Goal: Transaction & Acquisition: Purchase product/service

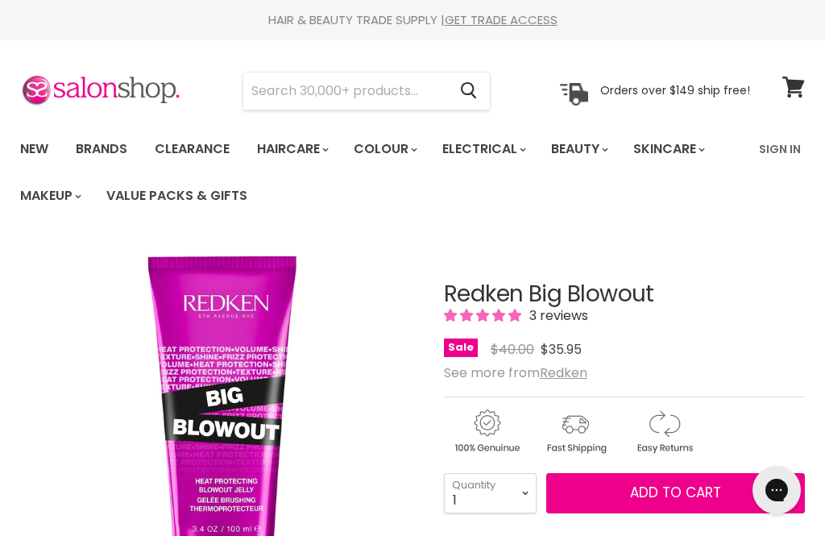
click at [431, 104] on input "Search" at bounding box center [345, 90] width 204 height 37
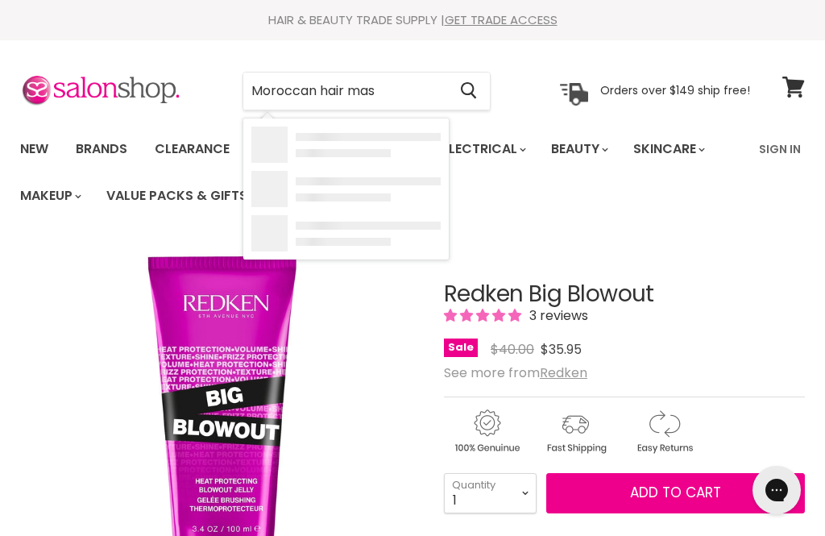
type input "Moroccan hair mask"
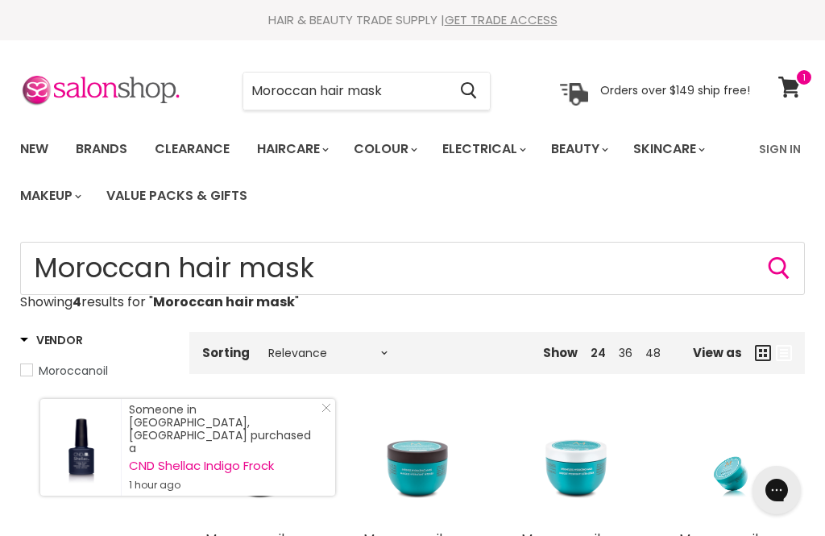
scroll to position [173, 0]
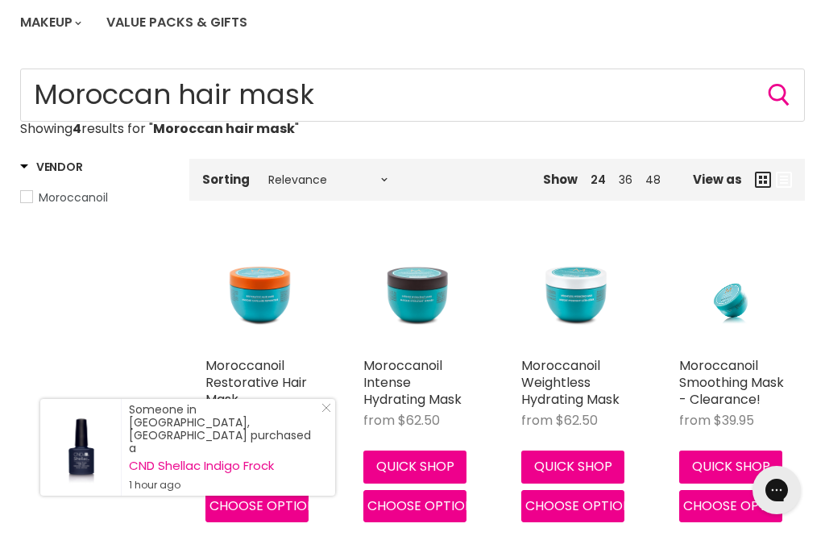
click at [593, 305] on img "Main content" at bounding box center [576, 294] width 110 height 110
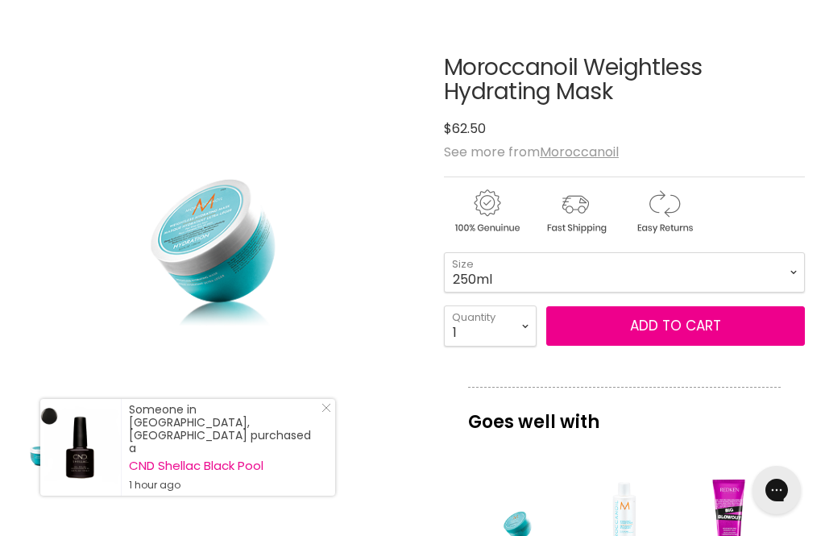
scroll to position [245, 0]
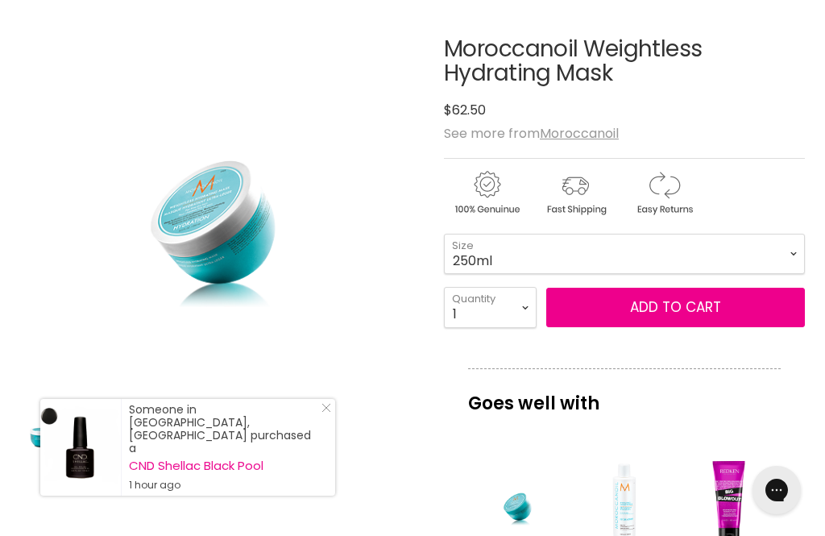
click at [730, 312] on button "Add to cart" at bounding box center [675, 308] width 259 height 40
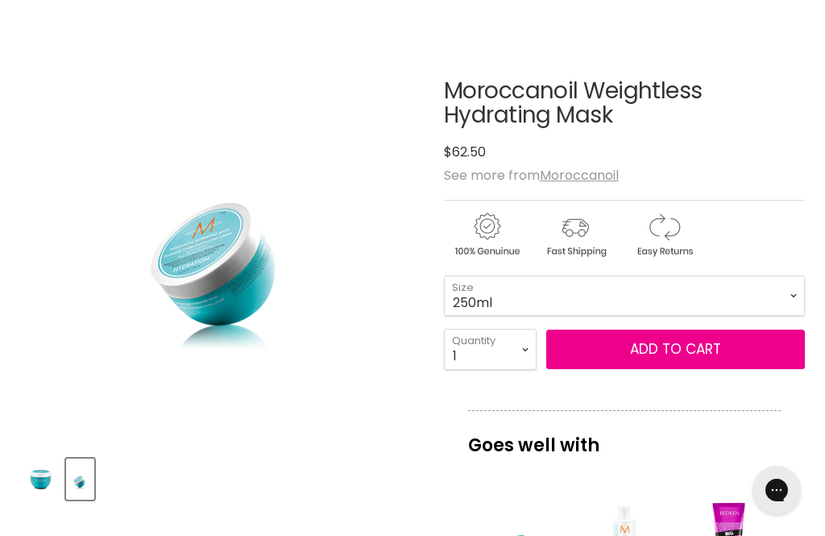
scroll to position [252, 0]
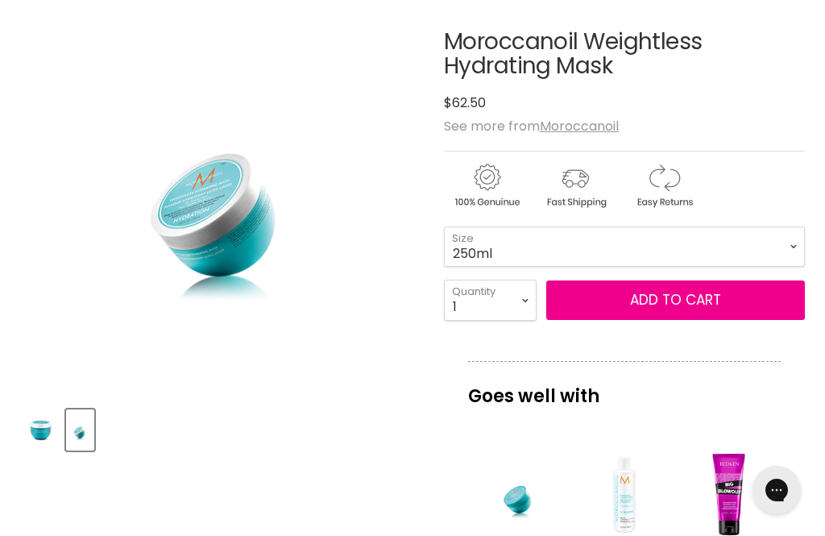
click at [732, 308] on button "Add to cart" at bounding box center [675, 300] width 259 height 40
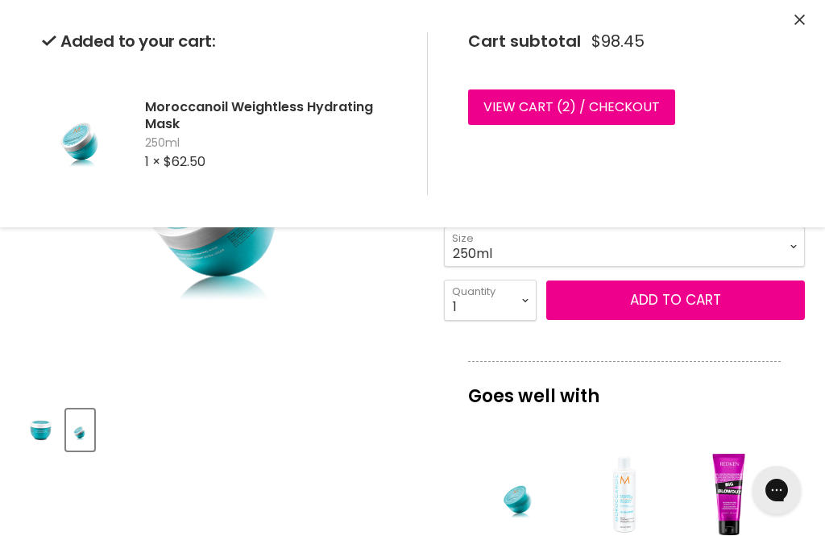
click at [582, 106] on link "View cart ( 2 ) / Checkout" at bounding box center [571, 106] width 207 height 35
